Goal: Information Seeking & Learning: Learn about a topic

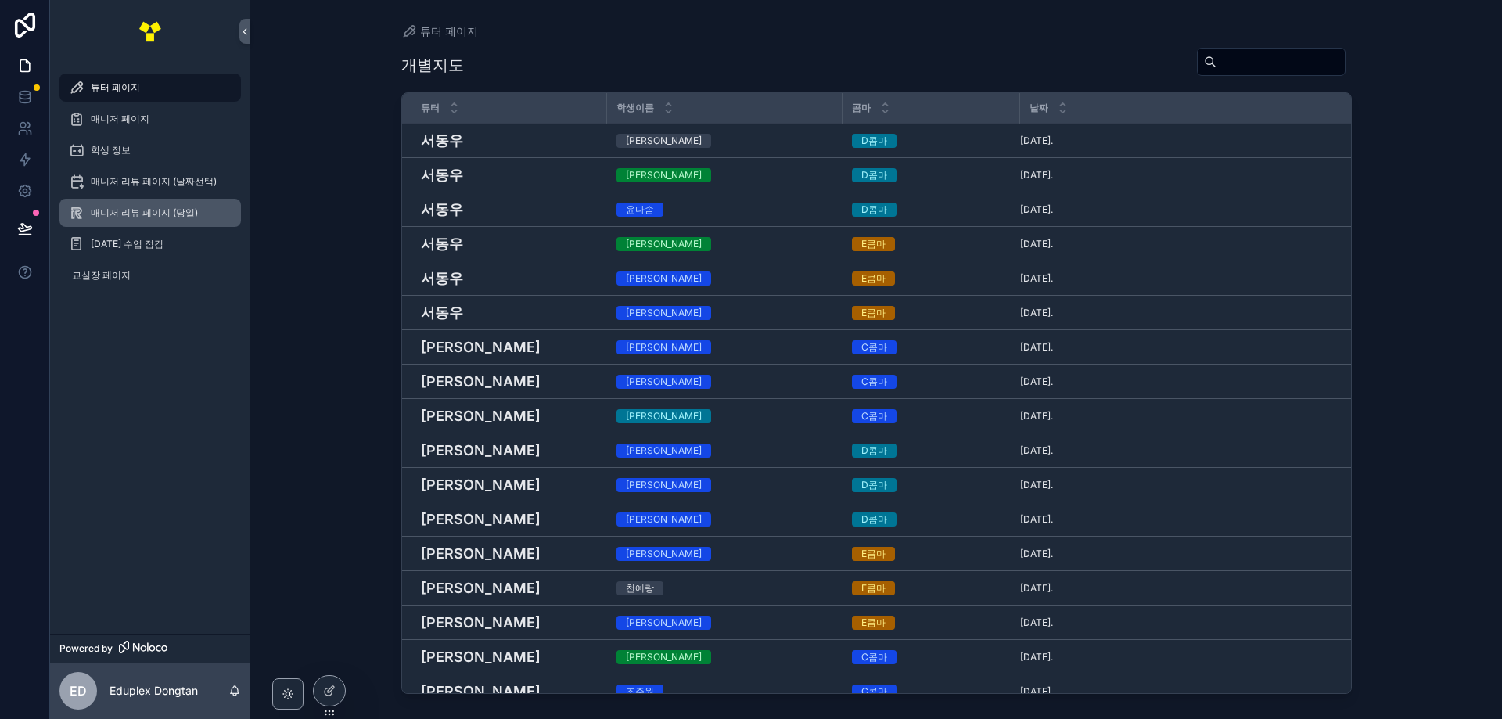
click at [143, 213] on span "매니저 리뷰 페이지 (당일)" at bounding box center [144, 213] width 107 height 13
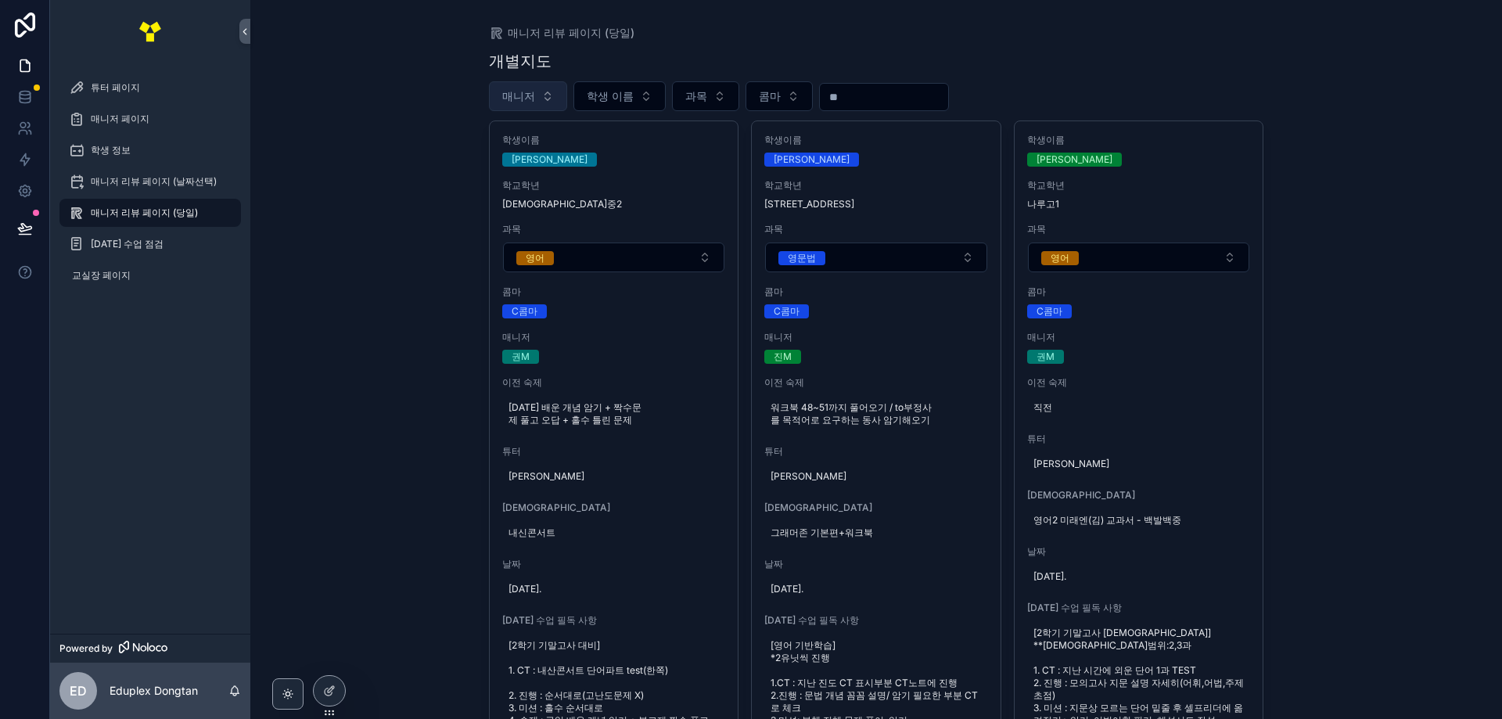
click at [537, 97] on button "매니저" at bounding box center [528, 96] width 78 height 30
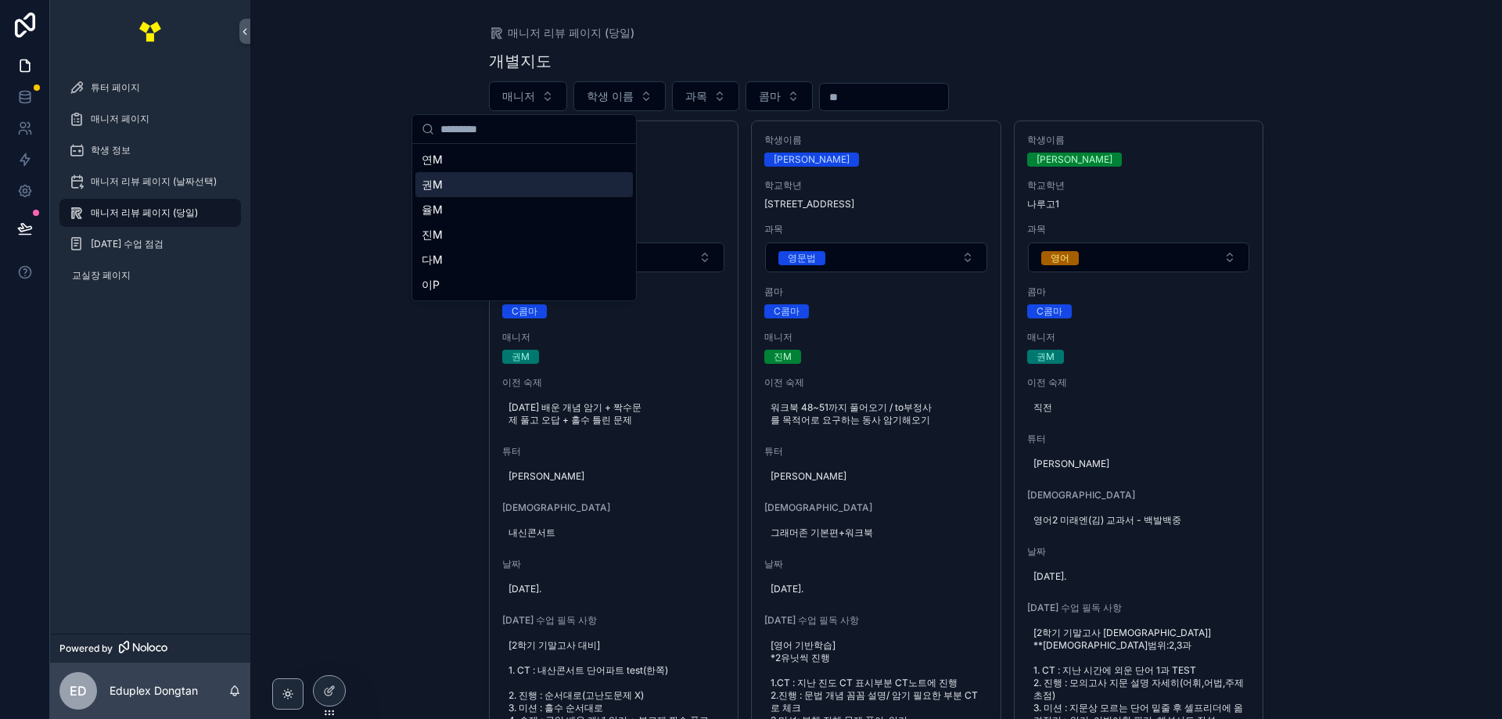
click at [479, 189] on div "권M" at bounding box center [524, 184] width 218 height 25
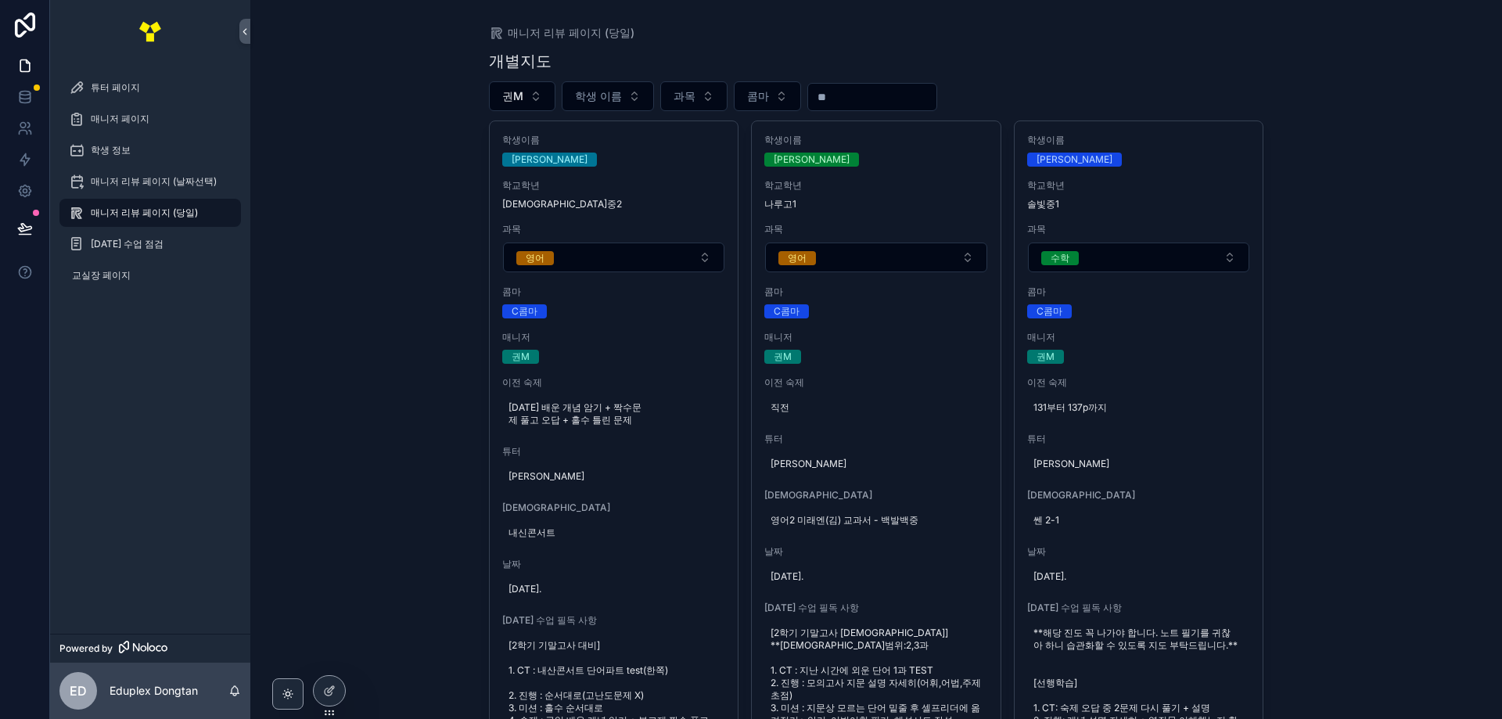
click at [412, 348] on div "매니저 리뷰 페이지 (당일) 개별지도 권M 학생 이름 과목 콤마 학생이름 정윤아 학교학년 예당중2 과목 영어 콤마 C콤마 매니저 권M 이전 숙…" at bounding box center [876, 359] width 1252 height 719
click at [383, 427] on div "매니저 리뷰 페이지 (당일) 개별지도 권M 학생 이름 과목 콤마 학생이름 정윤아 학교학년 예당중2 과목 영어 콤마 C콤마 매니저 권M 이전 숙…" at bounding box center [876, 359] width 1252 height 719
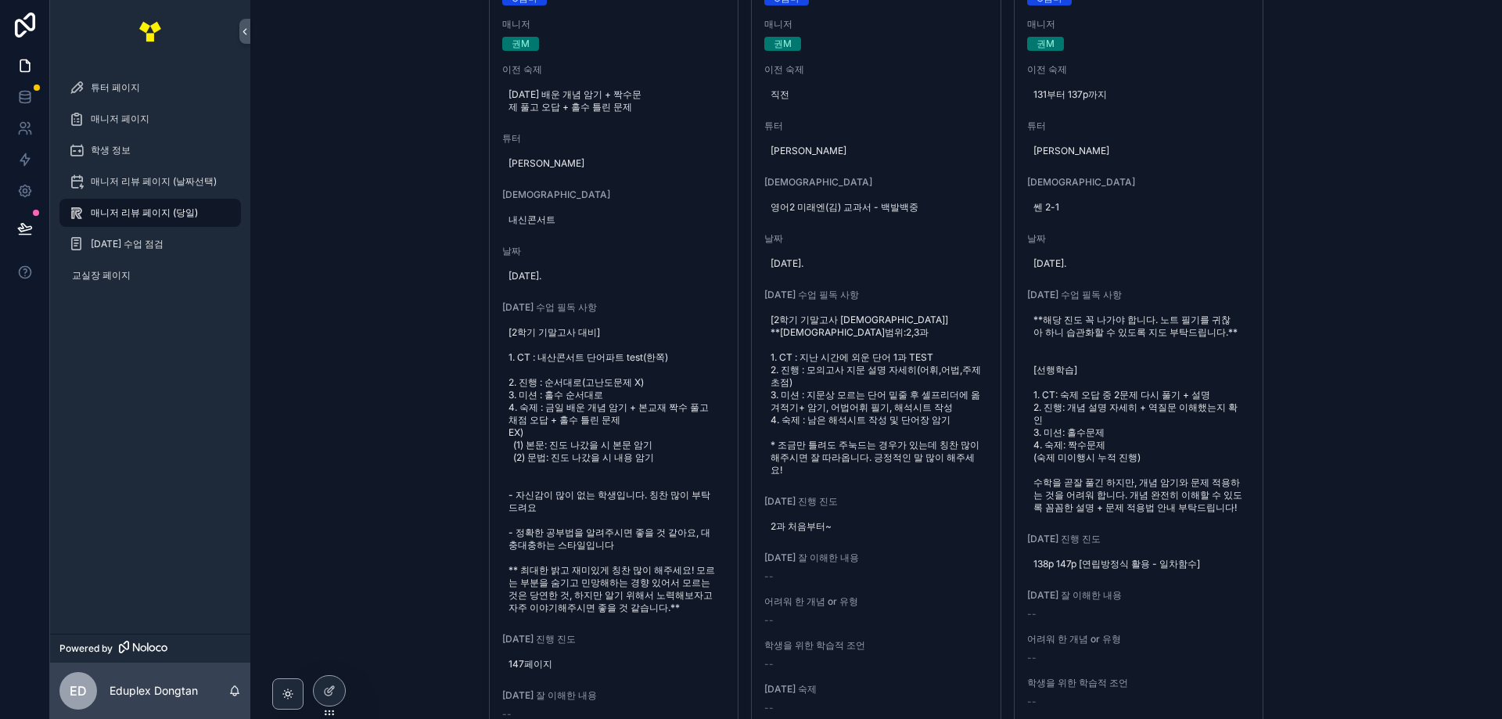
scroll to position [78, 0]
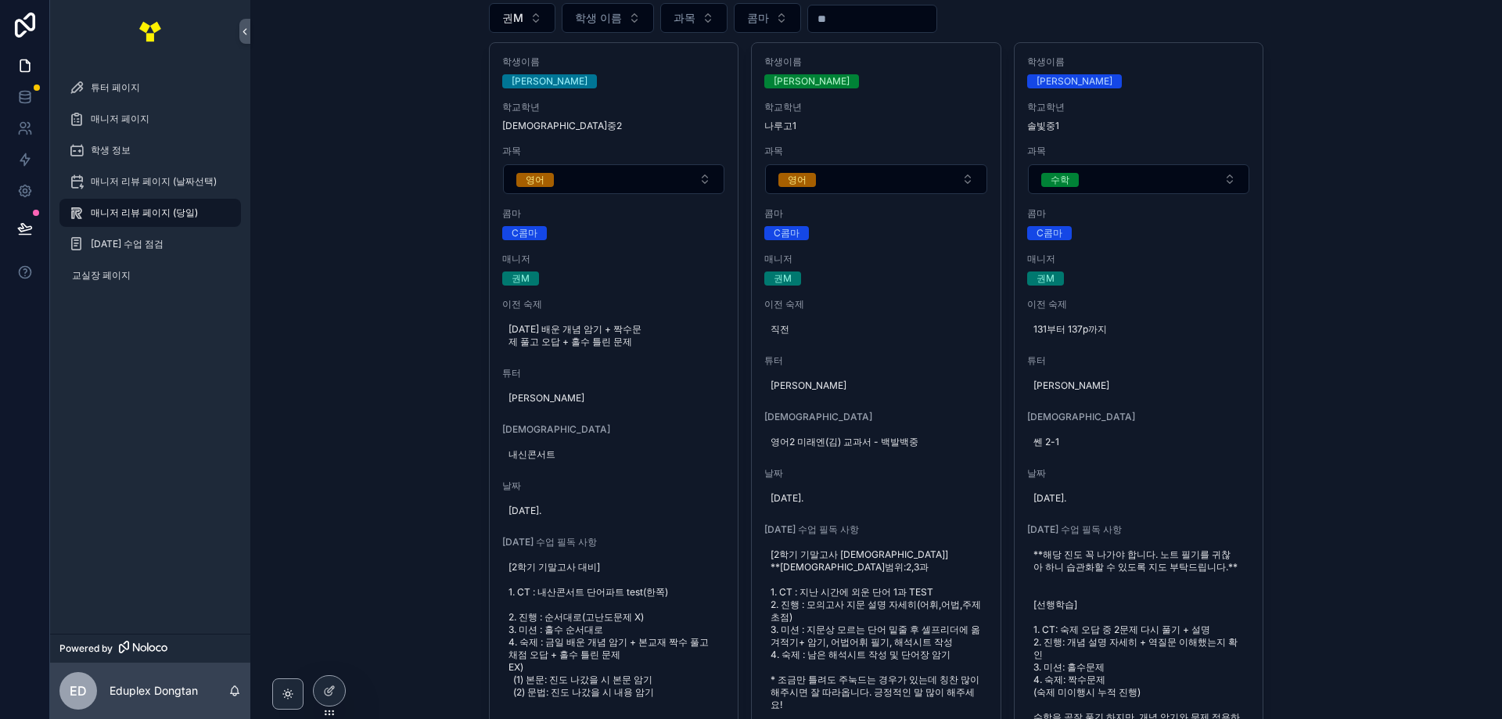
click at [321, 464] on div "매니저 리뷰 페이지 (당일) 개별지도 권M 학생 이름 과목 콤마 학생이름 정윤아 학교학년 예당중2 과목 영어 콤마 C콤마 매니저 권M 이전 숙…" at bounding box center [876, 281] width 1252 height 719
click at [1400, 317] on div "매니저 리뷰 페이지 (당일) 개별지도 권M 학생 이름 과목 콤마 학생이름 정윤아 학교학년 예당중2 과목 영어 콤마 C콤마 매니저 권M 이전 숙…" at bounding box center [876, 281] width 1252 height 719
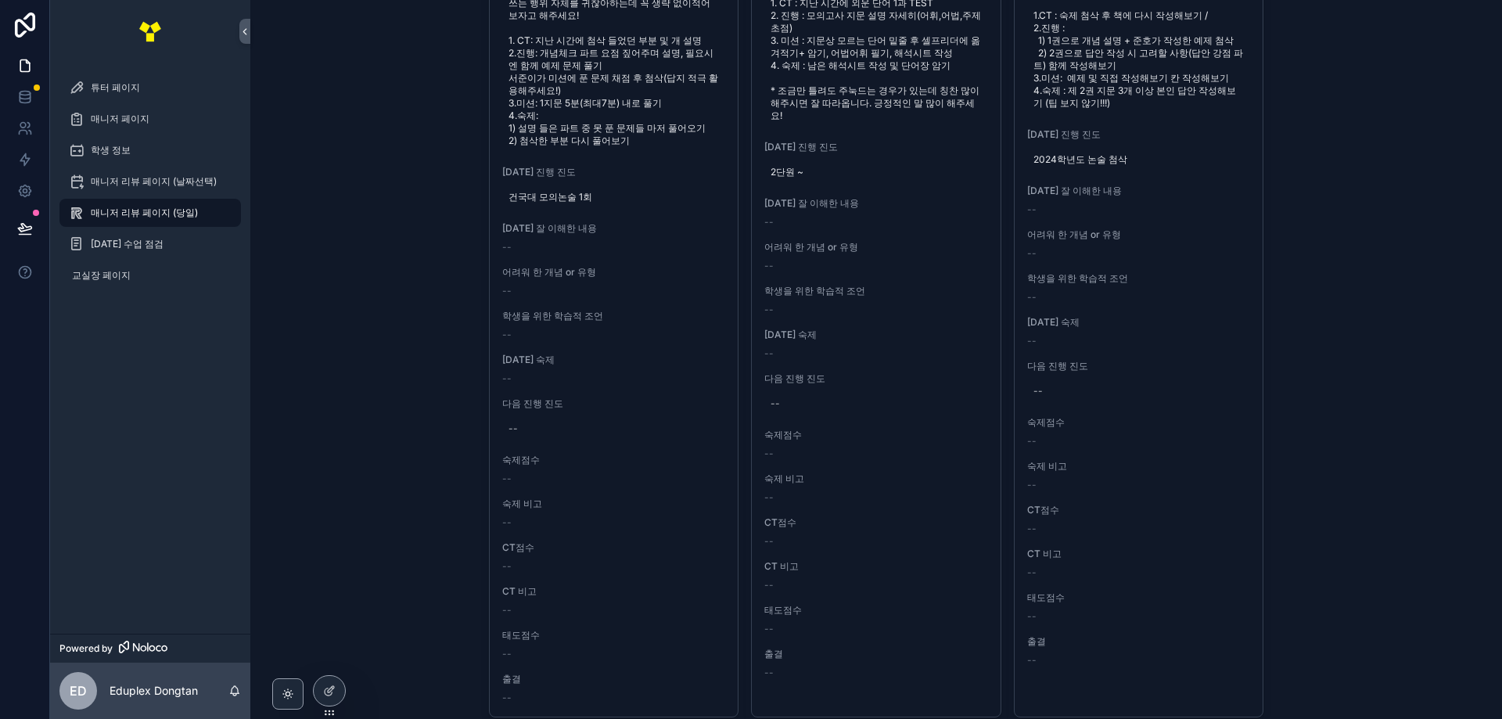
scroll to position [6061, 0]
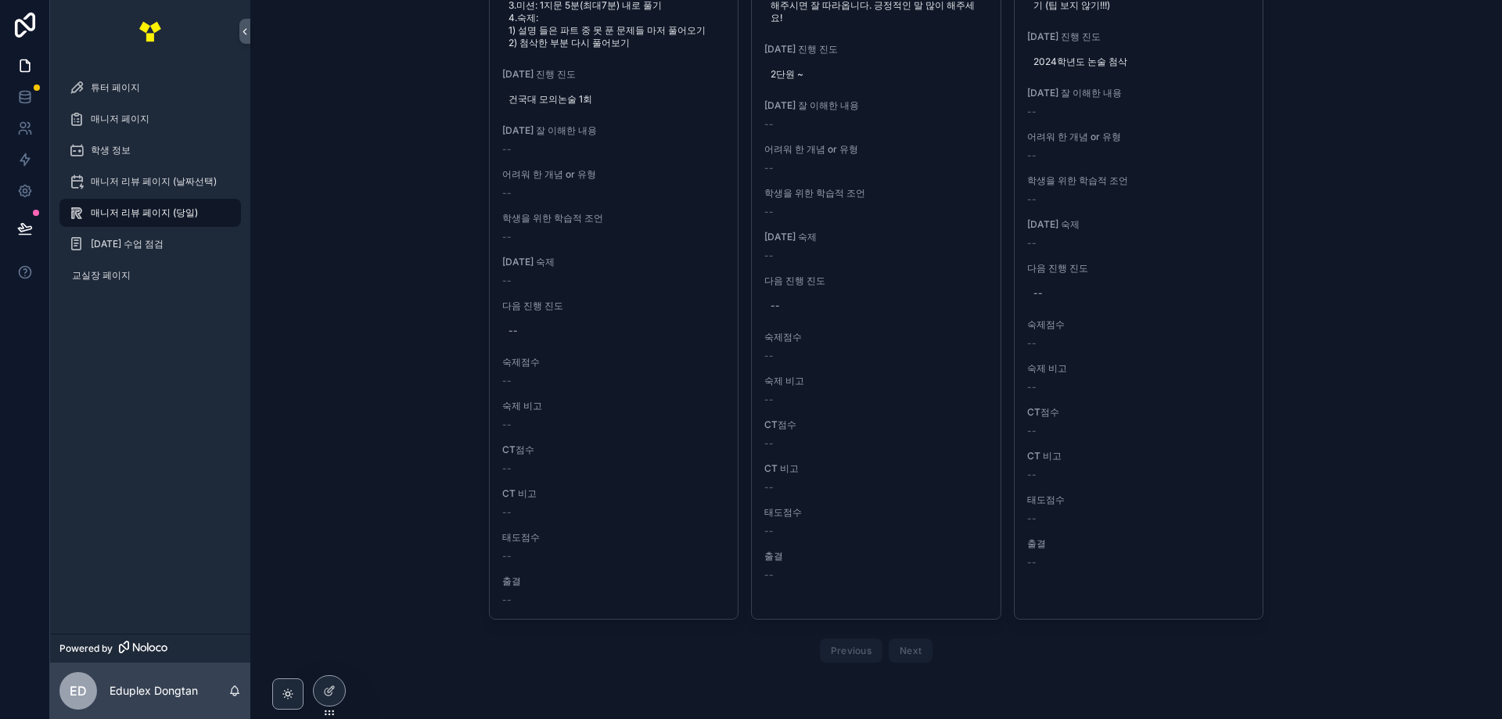
click at [1427, 277] on div "매니저 리뷰 페이지 (당일) 개별지도 권M 학생 이름 과목 콤마 학생이름 정윤아 학교학년 예당중2 과목 영어 콤마 C콤마 매니저 권M 이전 숙…" at bounding box center [876, 359] width 1252 height 719
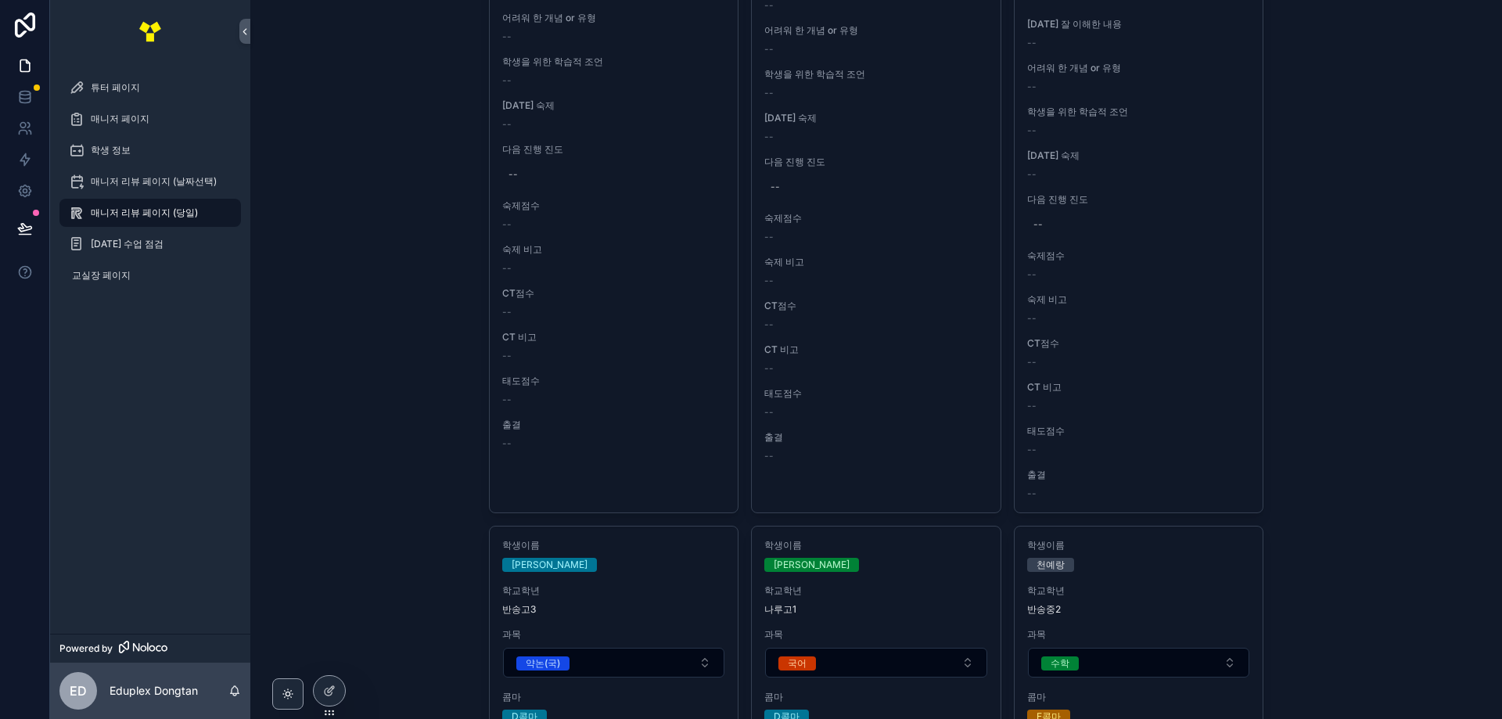
scroll to position [0, 0]
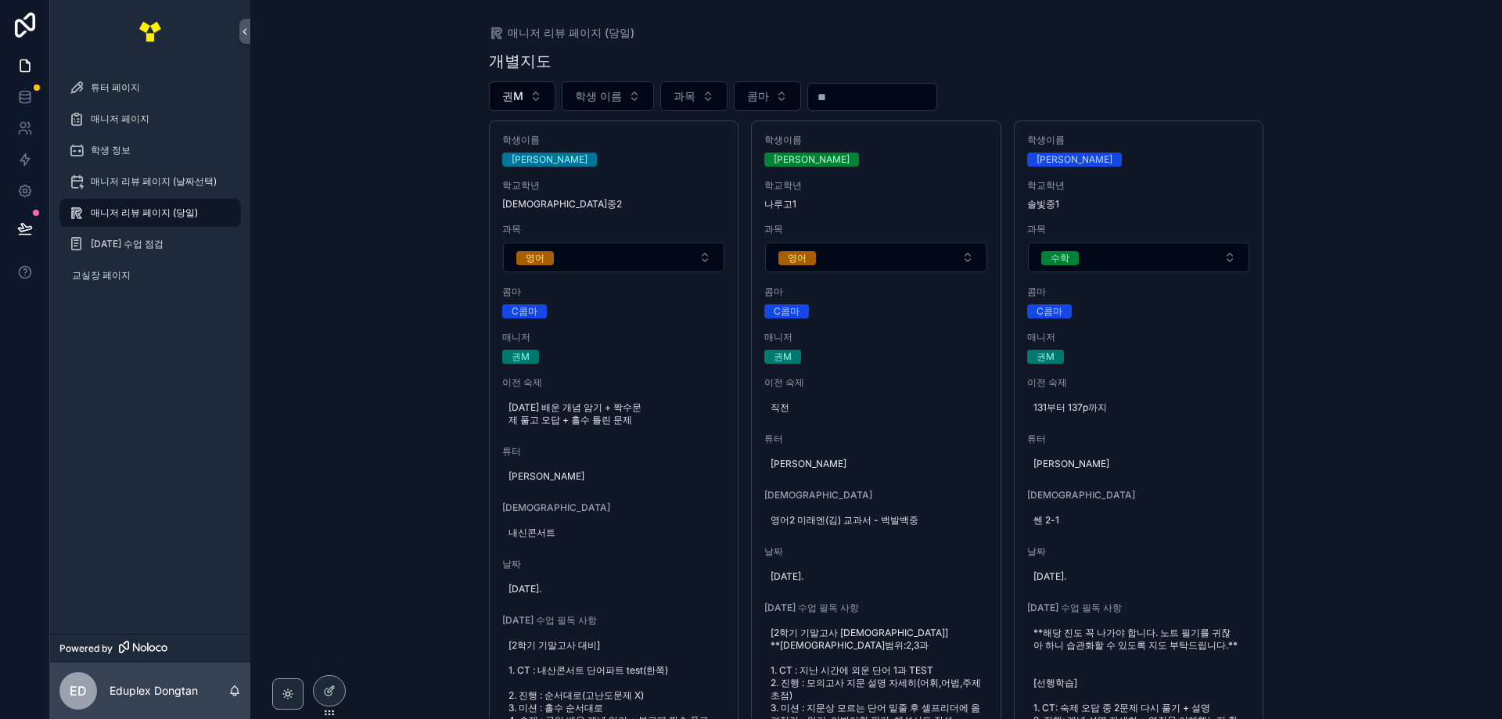
drag, startPoint x: 1380, startPoint y: 392, endPoint x: 1272, endPoint y: -73, distance: 477.1
click at [523, 81] on button "권M" at bounding box center [522, 96] width 67 height 30
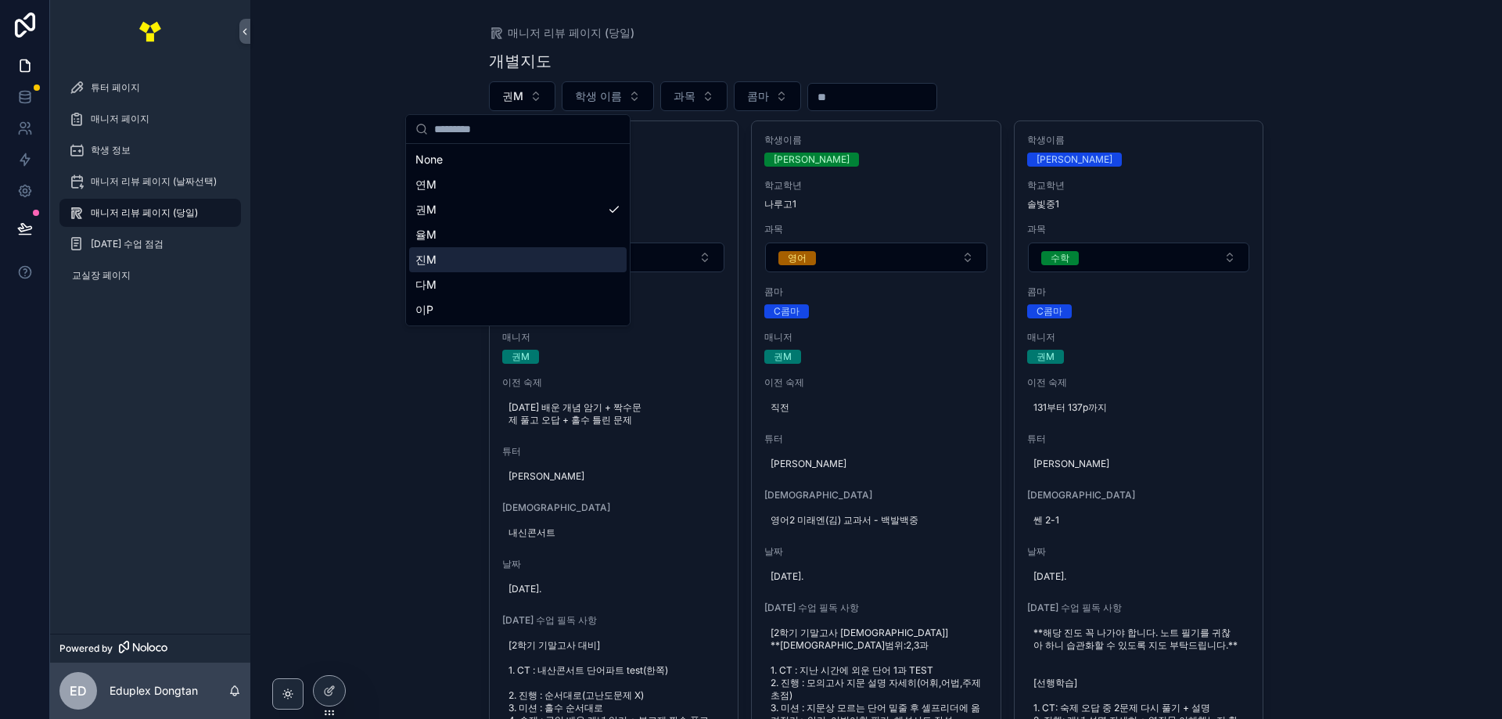
click at [473, 260] on div "진M" at bounding box center [518, 259] width 218 height 25
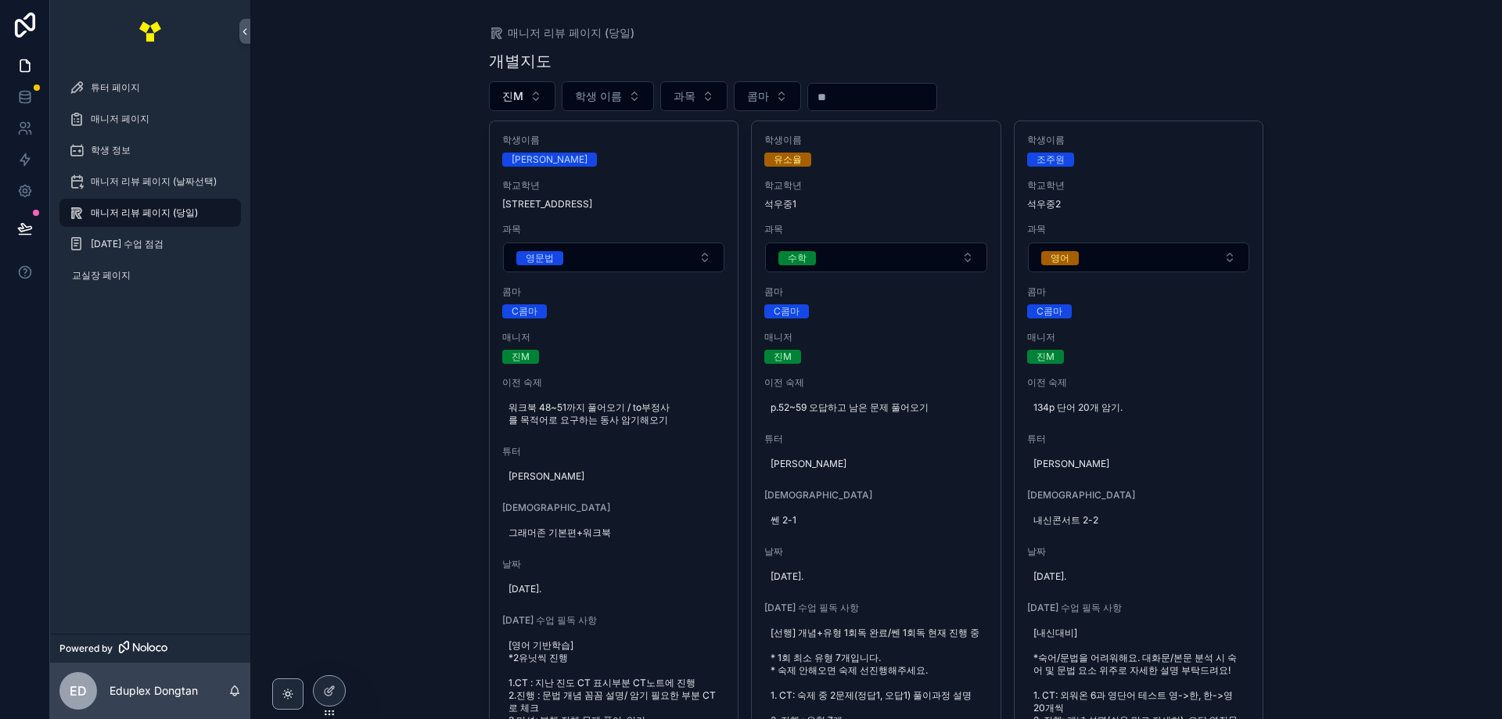
click at [1348, 243] on div "매니저 리뷰 페이지 (당일) 개별지도 진M 학생 이름 과목 콤마 학생이름 이준우 학교학년 치동초6 과목 영문법 콤마 C콤마 매니저 진M 이전 …" at bounding box center [876, 359] width 1252 height 719
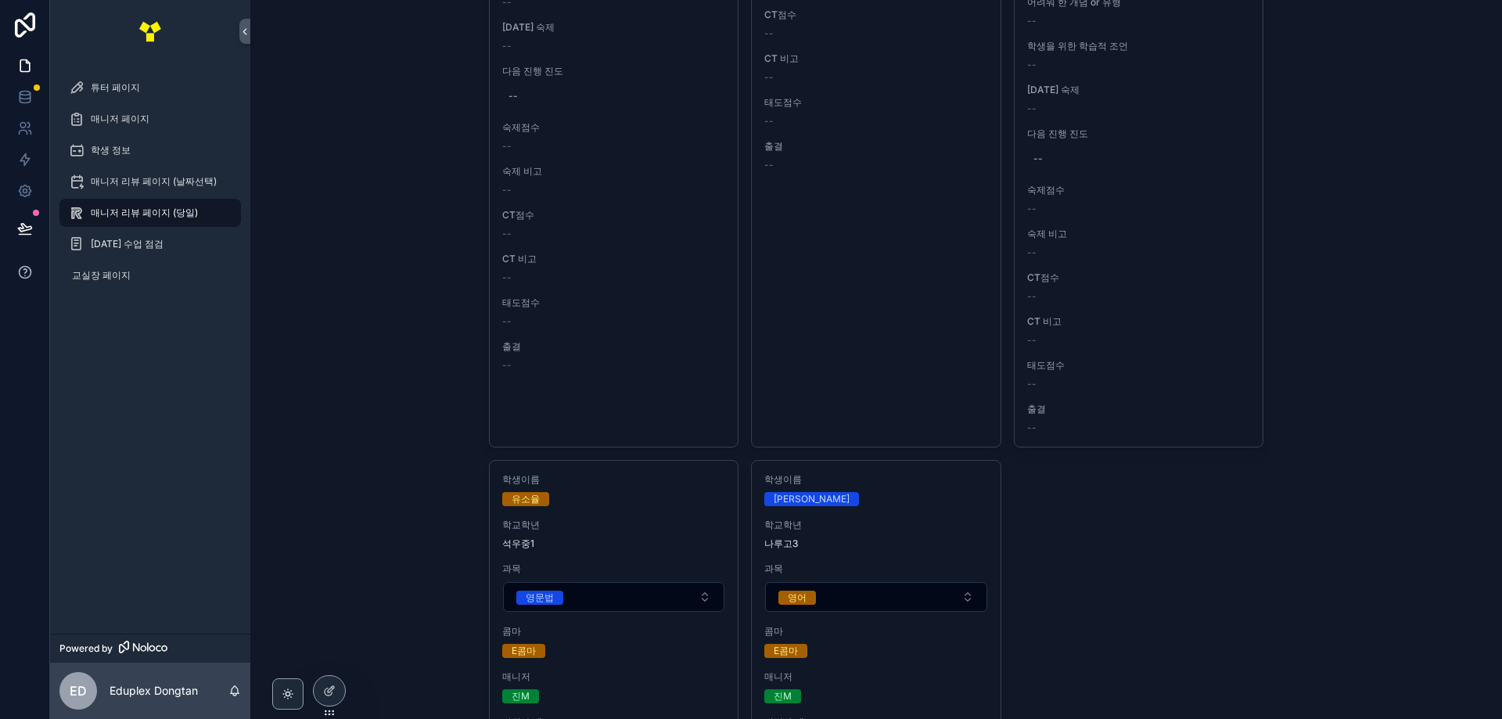
scroll to position [7120, 0]
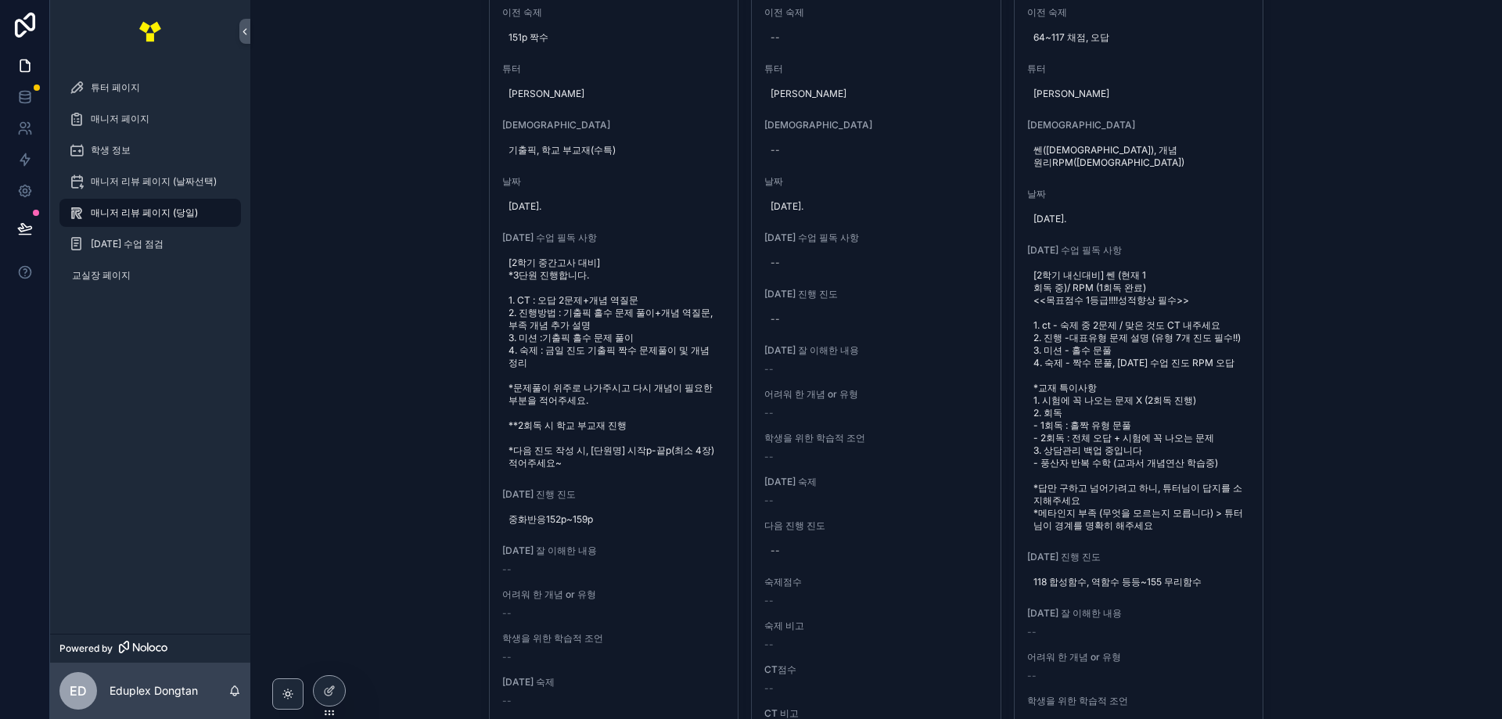
scroll to position [6103, 0]
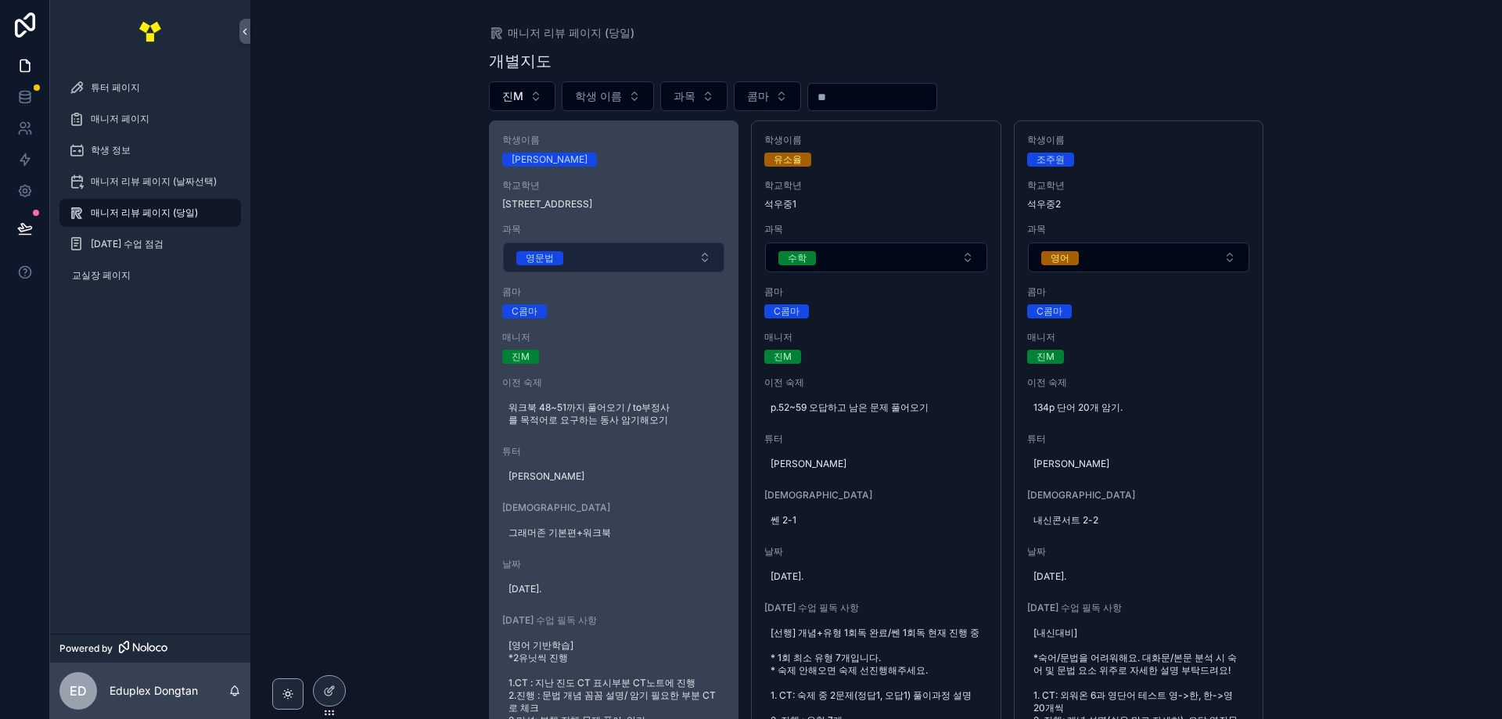
click at [714, 258] on button "영문법" at bounding box center [614, 258] width 222 height 30
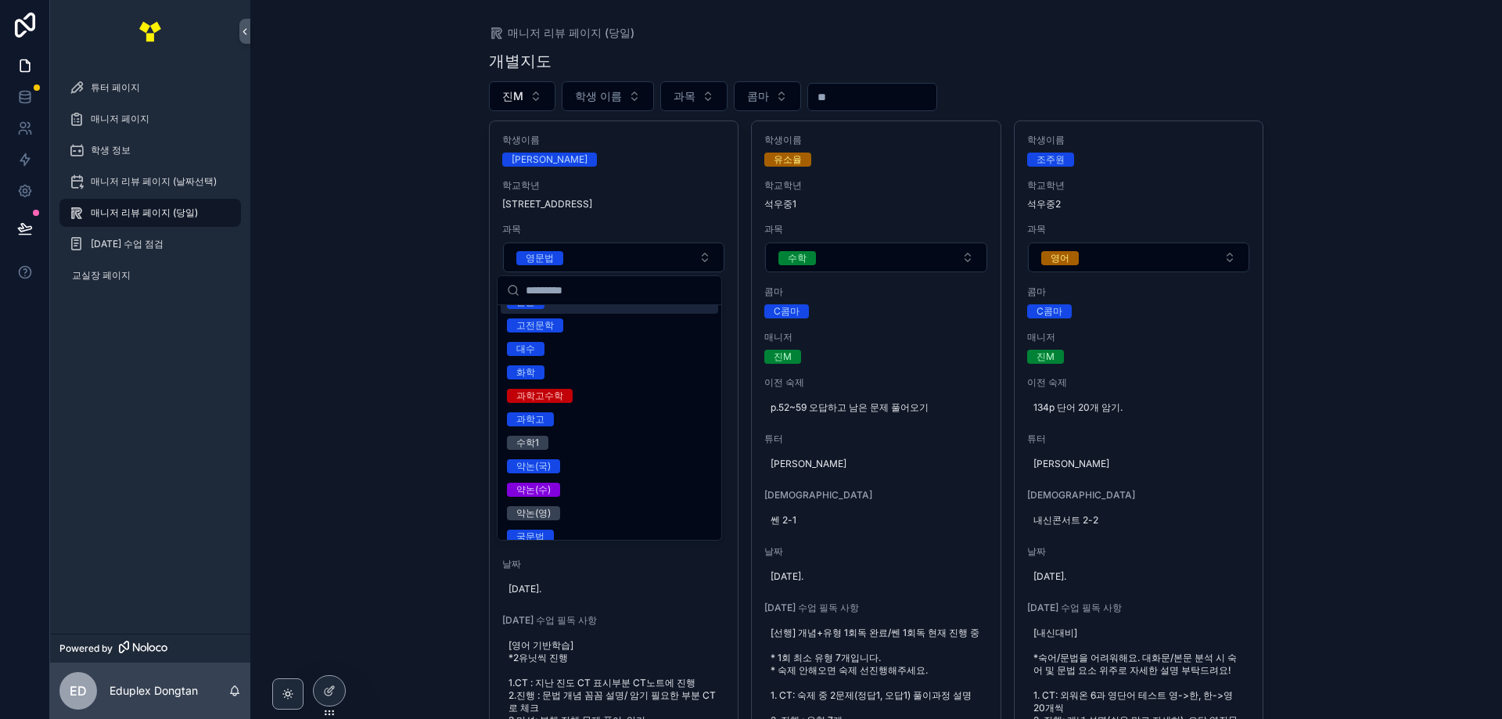
scroll to position [1321, 0]
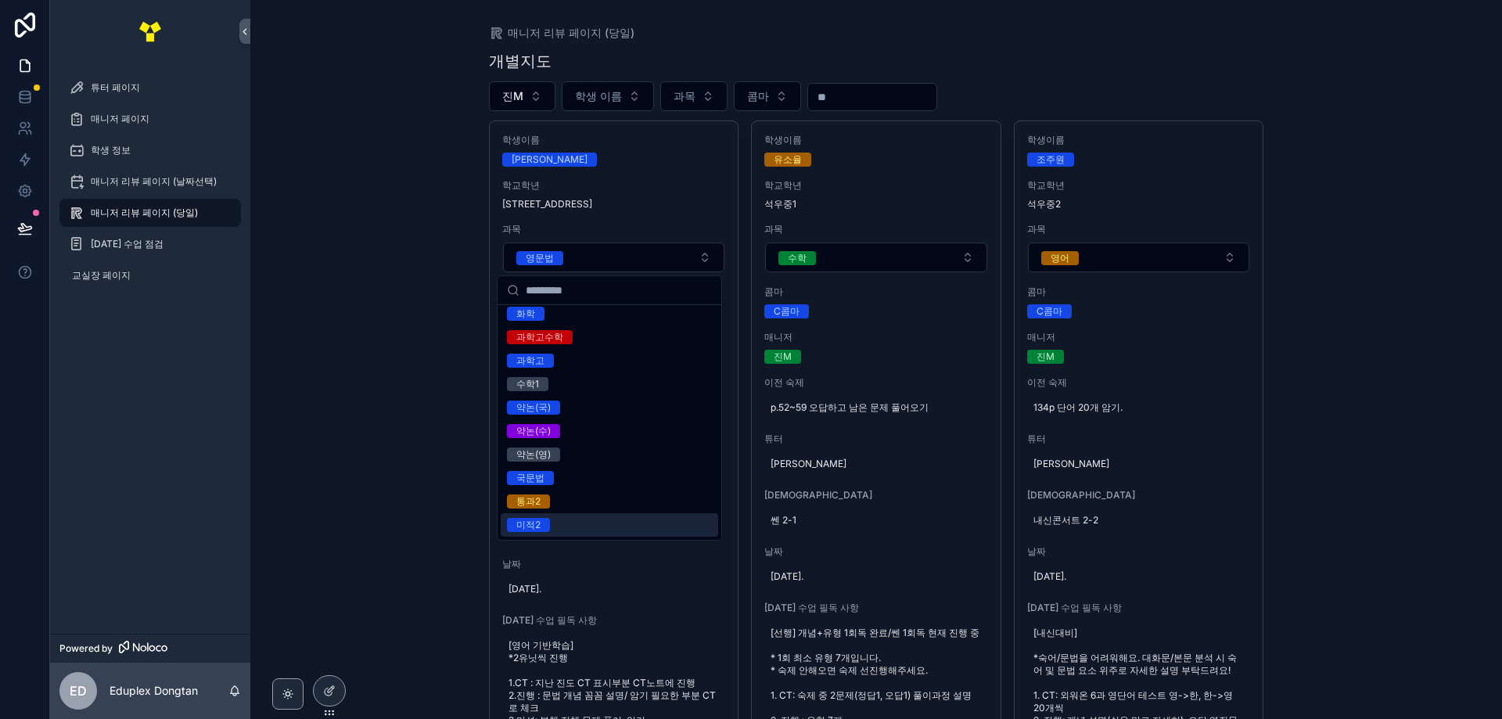
click at [296, 469] on div "매니저 리뷰 페이지 (당일) 개별지도 진M 학생 이름 과목 콤마 학생이름 이준우 학교학년 치동초6 과목 영문법 콤마 C콤마 매니저 진M 이전 …" at bounding box center [876, 359] width 1252 height 719
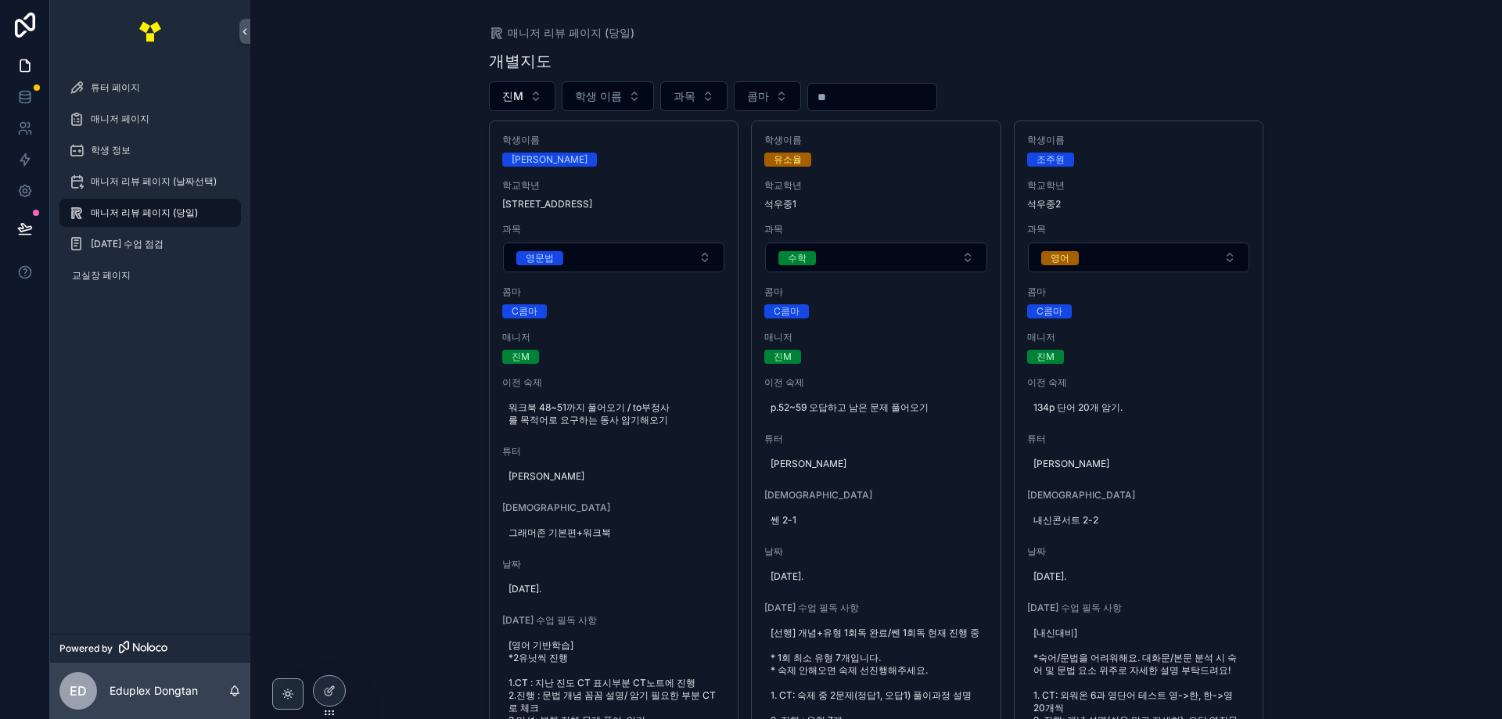
click at [1365, 392] on div "매니저 리뷰 페이지 (당일) 개별지도 진M 학생 이름 과목 콤마 학생이름 이준우 학교학년 치동초6 과목 영문법 콤마 C콤마 매니저 진M 이전 …" at bounding box center [876, 359] width 1252 height 719
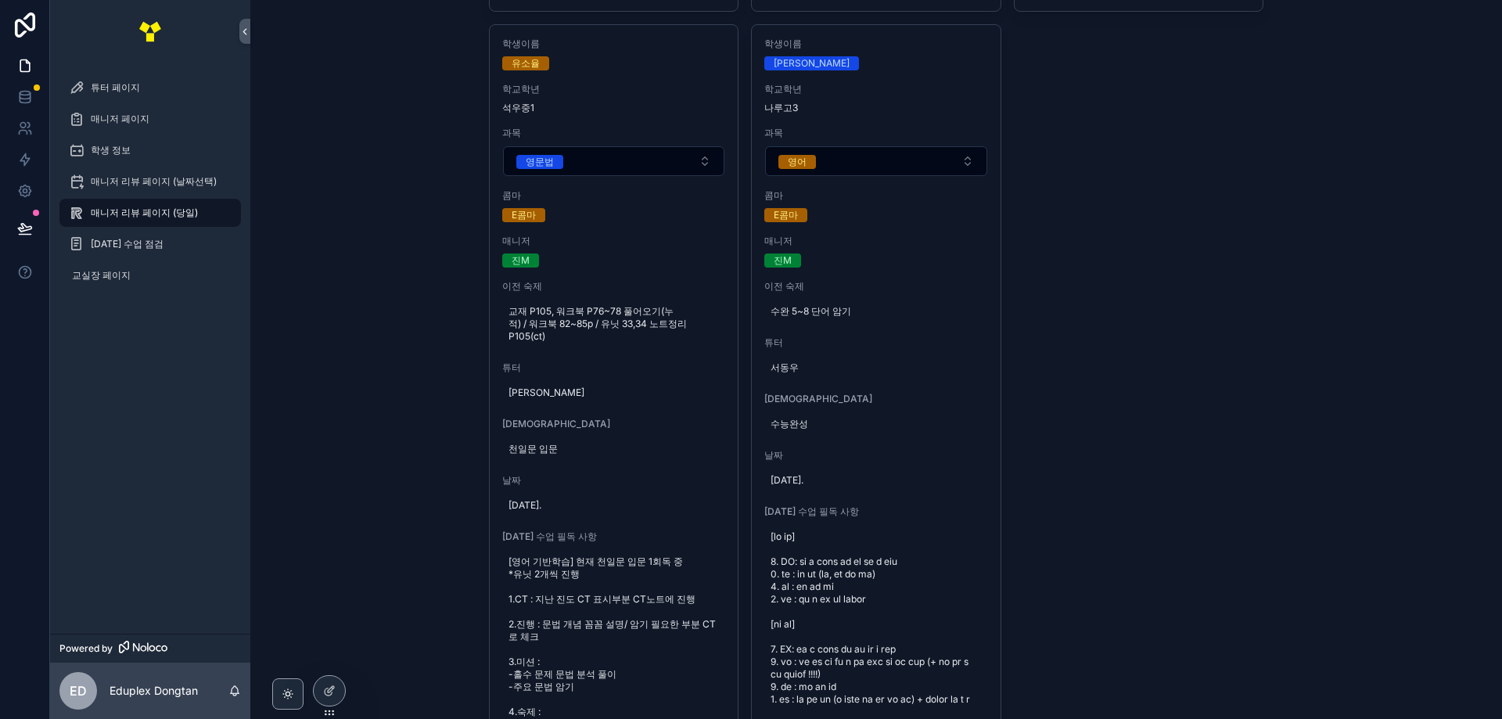
scroll to position [7400, 0]
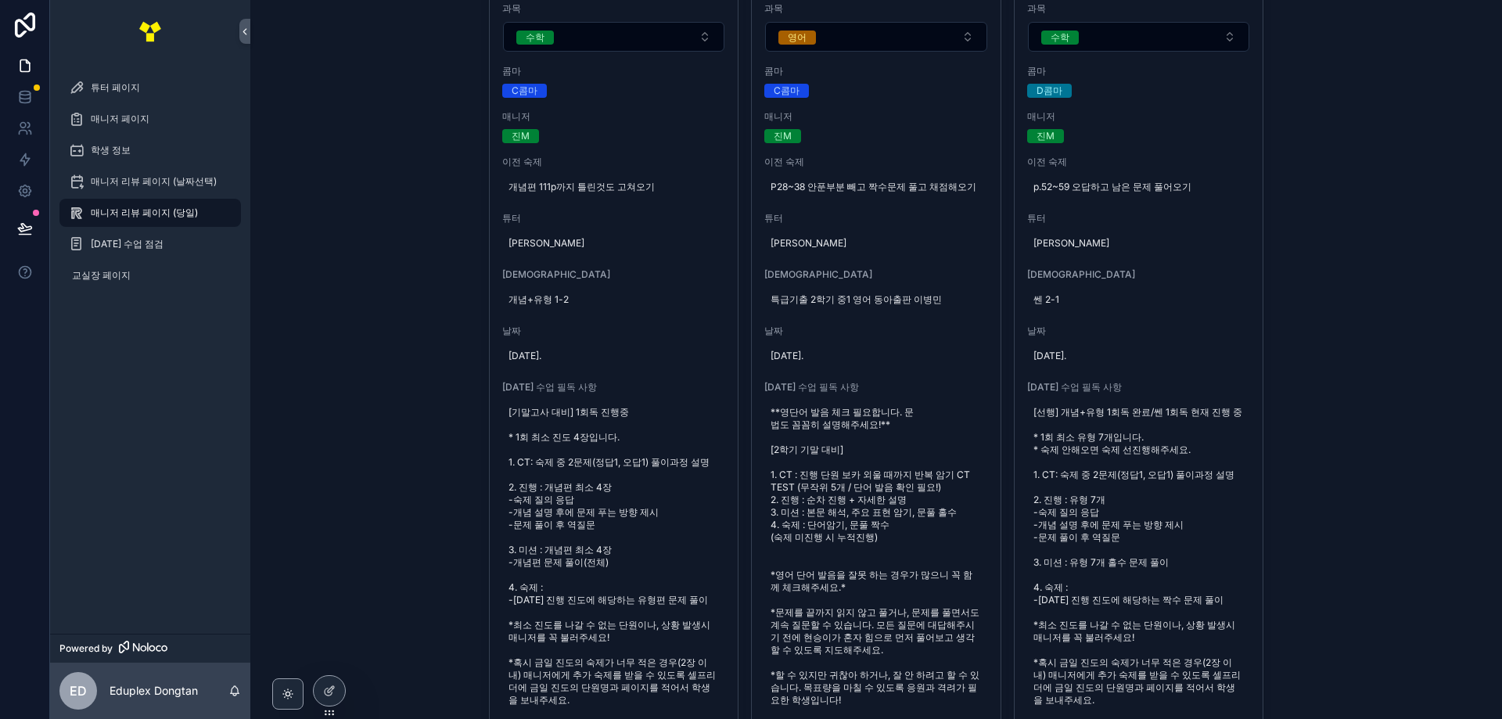
drag, startPoint x: 1349, startPoint y: 453, endPoint x: 1206, endPoint y: 74, distance: 405.6
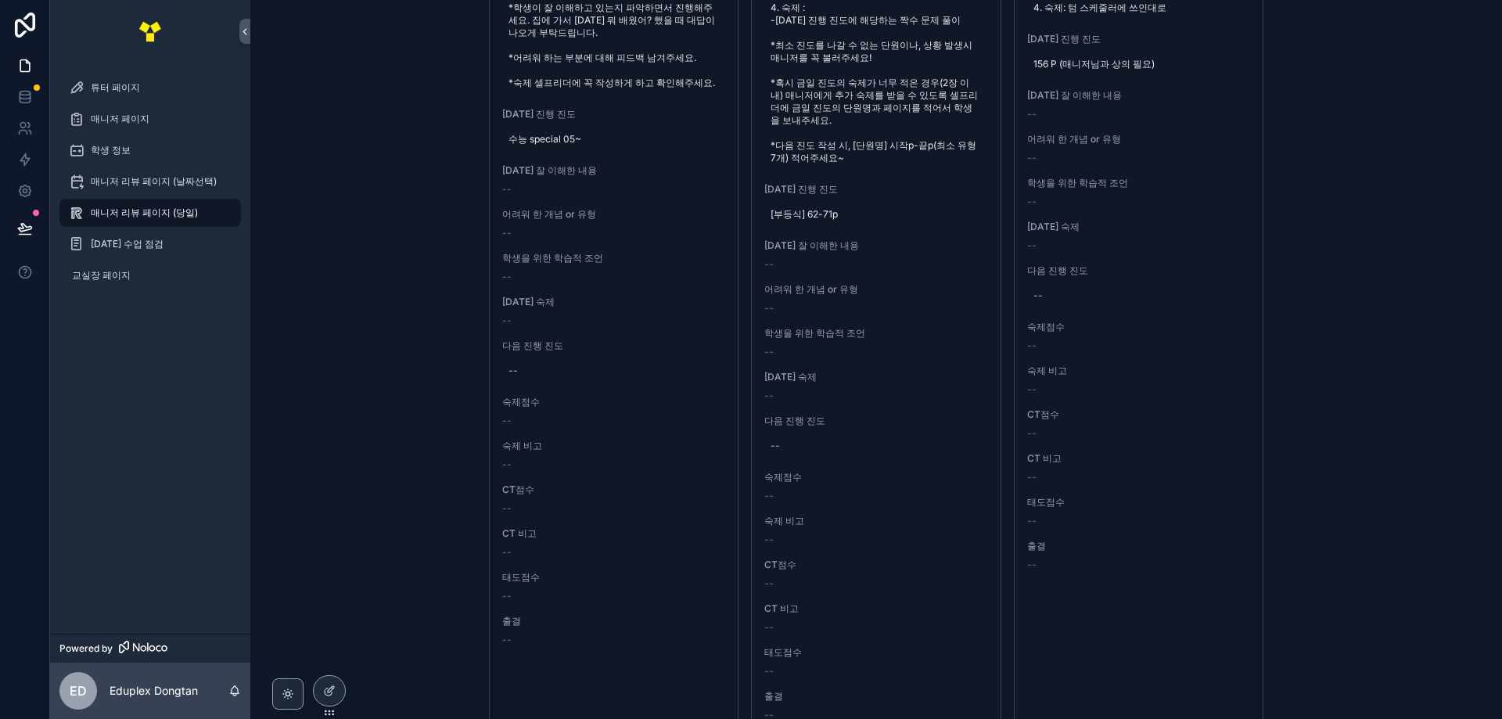
drag, startPoint x: 1206, startPoint y: 74, endPoint x: 1501, endPoint y: 117, distance: 299.0
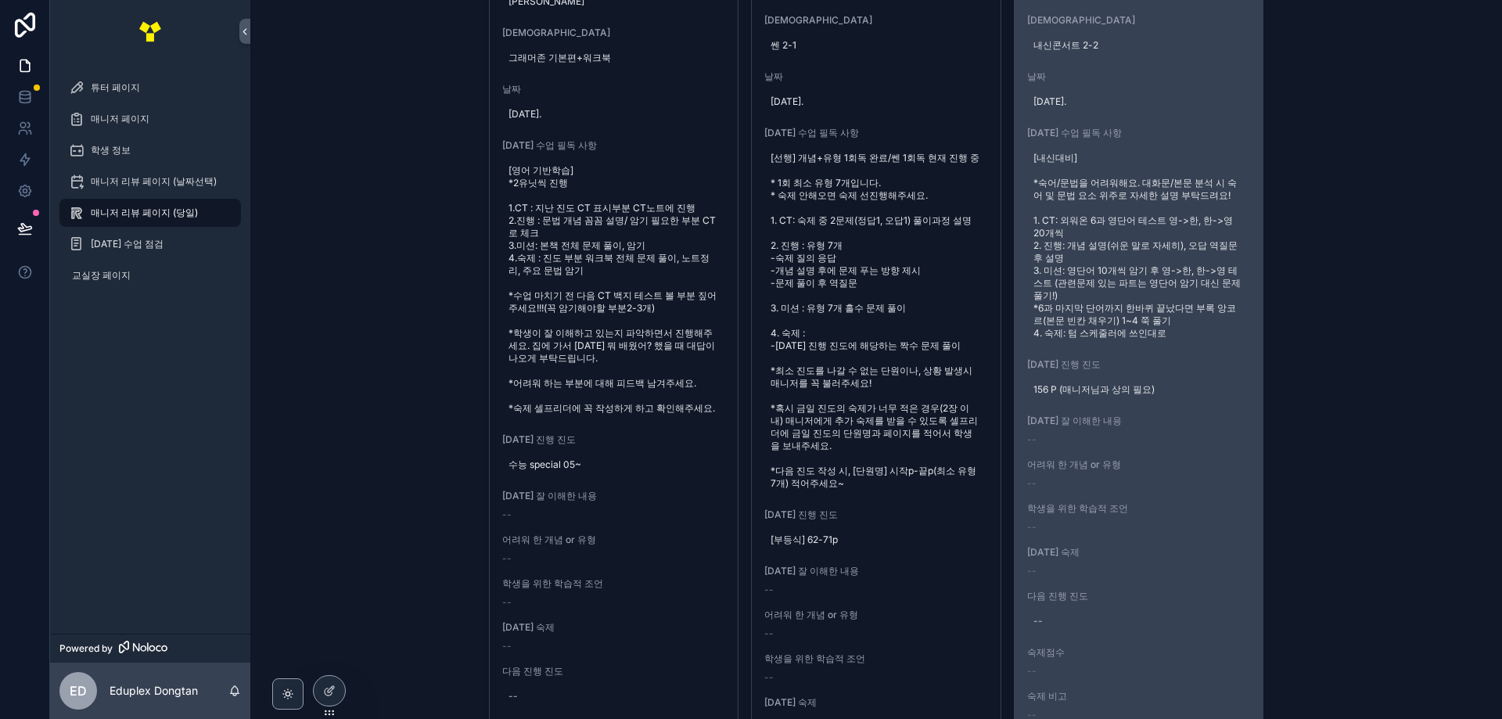
scroll to position [0, 0]
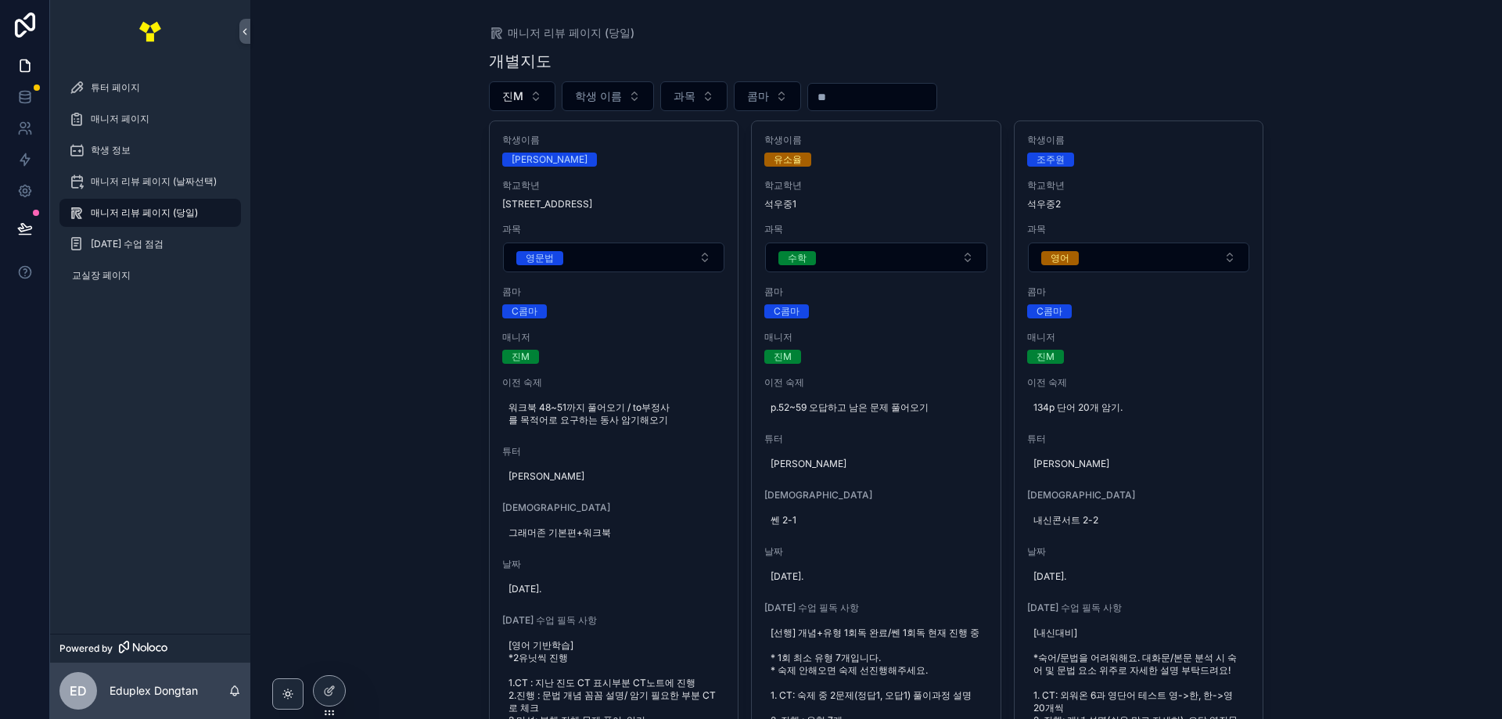
click at [1426, 383] on div "매니저 리뷰 페이지 (당일) 개별지도 진M 학생 이름 과목 콤마 학생이름 이준우 학교학년 치동초6 과목 영문법 콤마 C콤마 매니저 진M 이전 …" at bounding box center [876, 359] width 1252 height 719
